Goal: Task Accomplishment & Management: Manage account settings

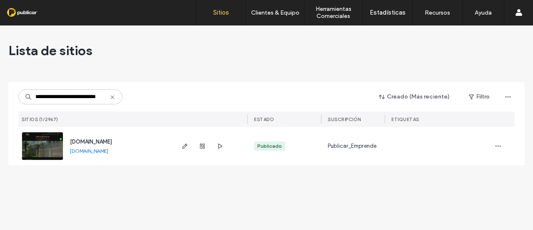
drag, startPoint x: 58, startPoint y: 96, endPoint x: 0, endPoint y: 104, distance: 58.0
click at [0, 104] on div "**********" at bounding box center [266, 127] width 533 height 204
type input "**********"
click at [184, 145] on use "button" at bounding box center [185, 145] width 5 height 5
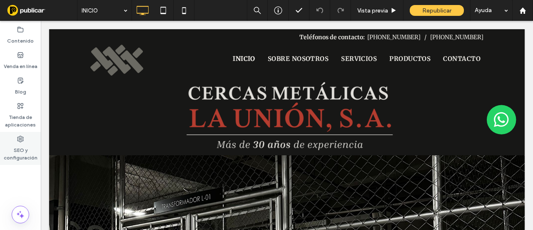
click at [13, 146] on label "SEO y configuración" at bounding box center [20, 151] width 41 height 19
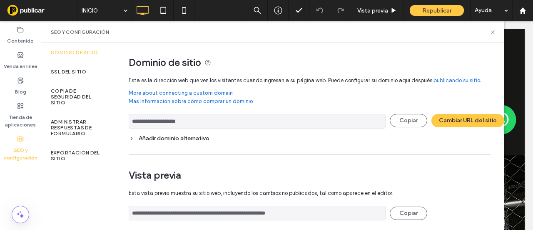
scroll to position [65, 0]
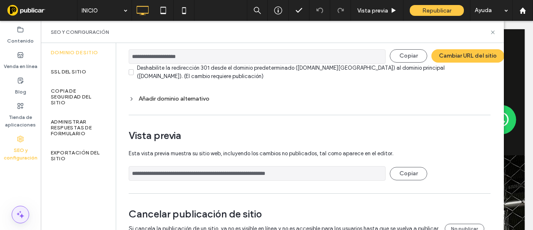
click at [15, 220] on span at bounding box center [20, 214] width 17 height 17
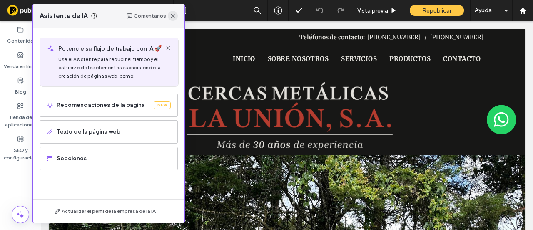
click at [175, 20] on span "button" at bounding box center [173, 16] width 10 height 10
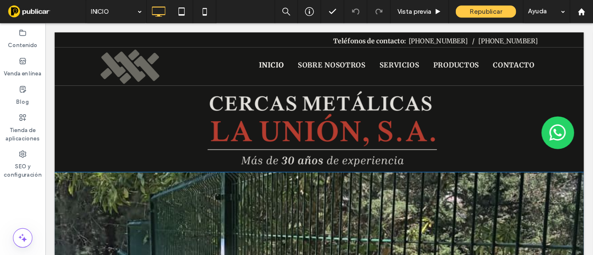
scroll to position [42, 0]
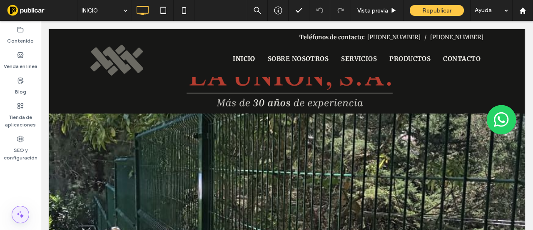
click at [13, 217] on span at bounding box center [20, 214] width 17 height 17
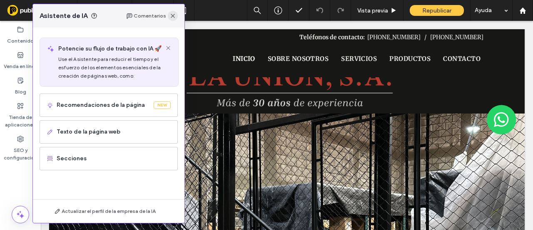
click at [176, 14] on span "button" at bounding box center [173, 16] width 10 height 10
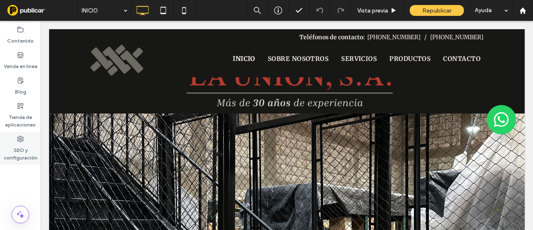
click at [20, 149] on label "SEO y configuración" at bounding box center [20, 151] width 41 height 19
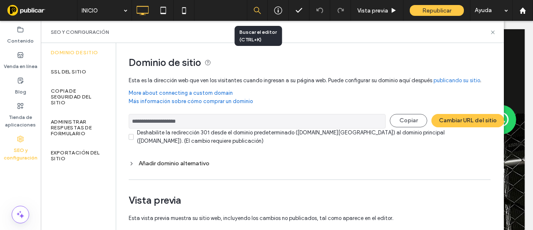
click at [258, 10] on icon at bounding box center [258, 11] width 8 height 8
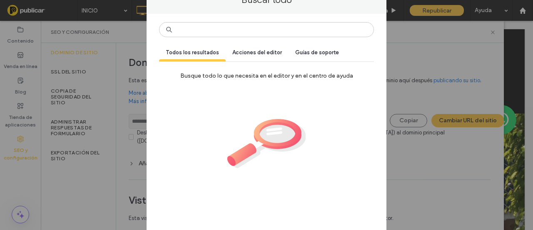
click at [418, 38] on div "Buscar todo Todos los resultados Acciones del editor Guías de soporte Busque to…" at bounding box center [266, 115] width 533 height 230
click at [409, 34] on div "Buscar todo Todos los resultados Acciones del editor Guías de soporte Busque to…" at bounding box center [266, 115] width 533 height 230
click at [113, 5] on div "Buscar todo Todos los resultados Acciones del editor Guías de soporte Busque to…" at bounding box center [266, 115] width 533 height 230
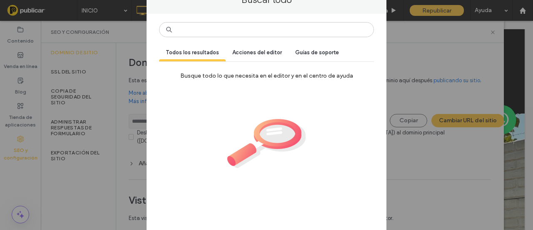
click at [435, 42] on div "Buscar todo Todos los resultados Acciones del editor Guías de soporte Busque to…" at bounding box center [266, 115] width 533 height 230
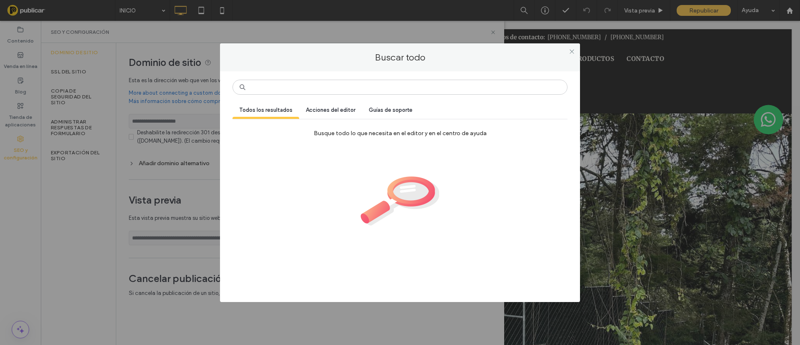
drag, startPoint x: 475, startPoint y: 1, endPoint x: 298, endPoint y: 21, distance: 178.2
click at [298, 21] on div "Buscar todo Todos los resultados Acciones del editor Guías de soporte Busque to…" at bounding box center [400, 172] width 800 height 345
click at [533, 50] on icon at bounding box center [572, 51] width 6 height 6
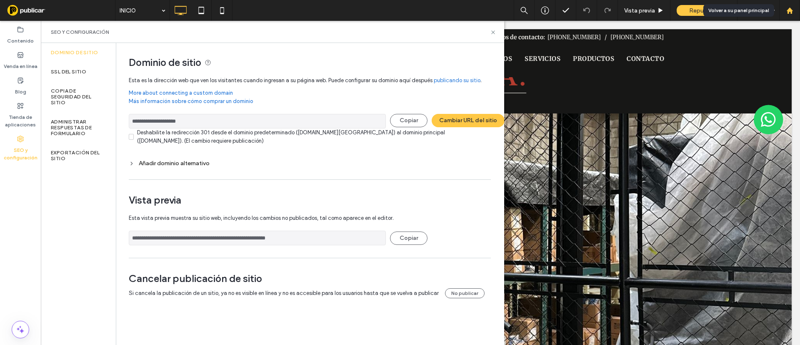
click at [533, 11] on use at bounding box center [789, 10] width 6 height 6
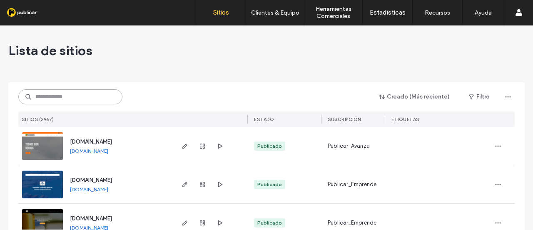
paste input "**********"
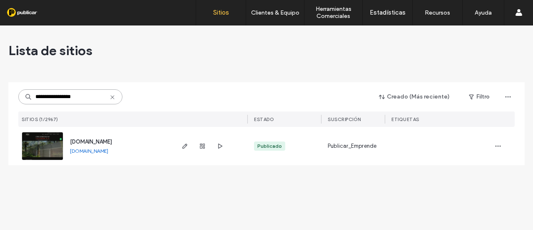
type input "**********"
click at [203, 151] on div at bounding box center [202, 146] width 45 height 38
click at [203, 150] on span "button" at bounding box center [203, 146] width 10 height 10
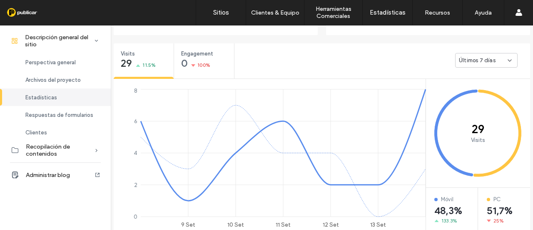
scroll to position [417, 0]
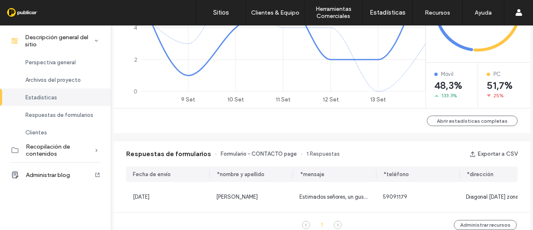
scroll to position [563, 0]
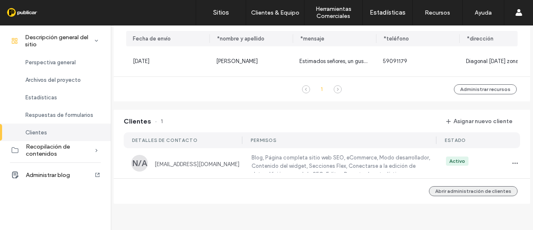
click at [480, 186] on button "Abrir administración de clientes" at bounding box center [473, 191] width 89 height 10
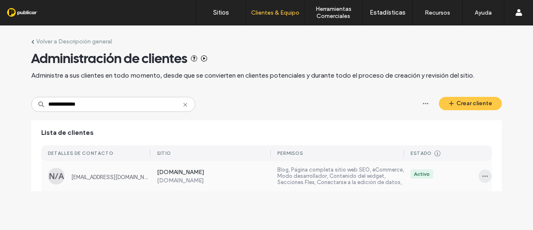
click at [482, 177] on icon "button" at bounding box center [485, 176] width 7 height 7
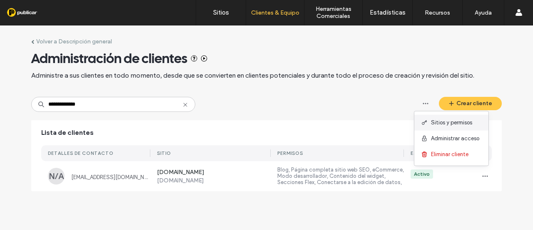
click at [449, 123] on span "Sitios y permisos" at bounding box center [451, 122] width 41 height 8
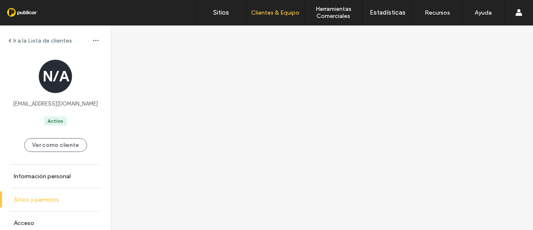
scroll to position [3, 0]
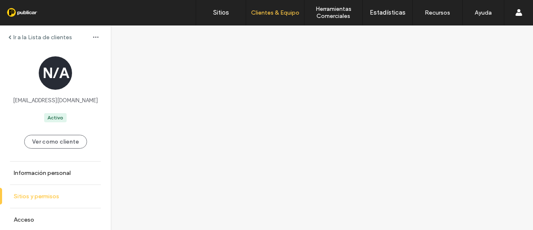
click at [43, 196] on label "Sitios y permisos" at bounding box center [36, 196] width 45 height 7
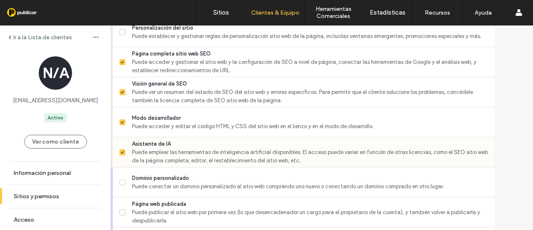
scroll to position [825, 0]
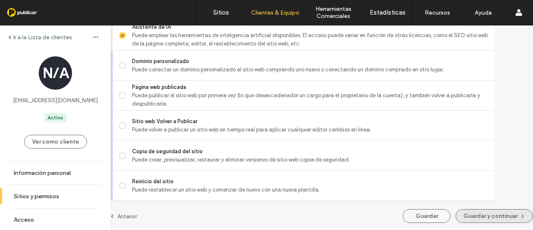
click at [470, 209] on button "Guardar y continuar" at bounding box center [495, 216] width 78 height 14
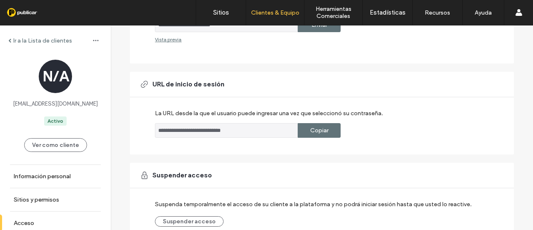
scroll to position [253, 0]
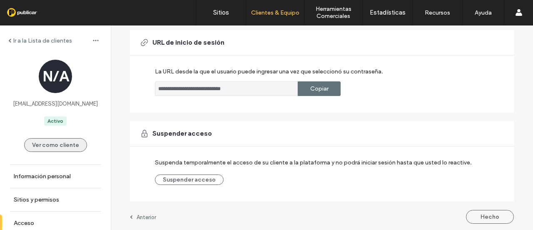
click at [53, 145] on button "Ver como cliente" at bounding box center [55, 145] width 63 height 14
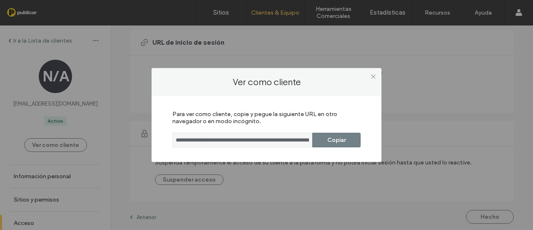
click at [340, 138] on button "Copiar" at bounding box center [337, 140] width 48 height 15
click at [372, 77] on icon at bounding box center [373, 76] width 6 height 6
